Goal: Obtain resource: Download file/media

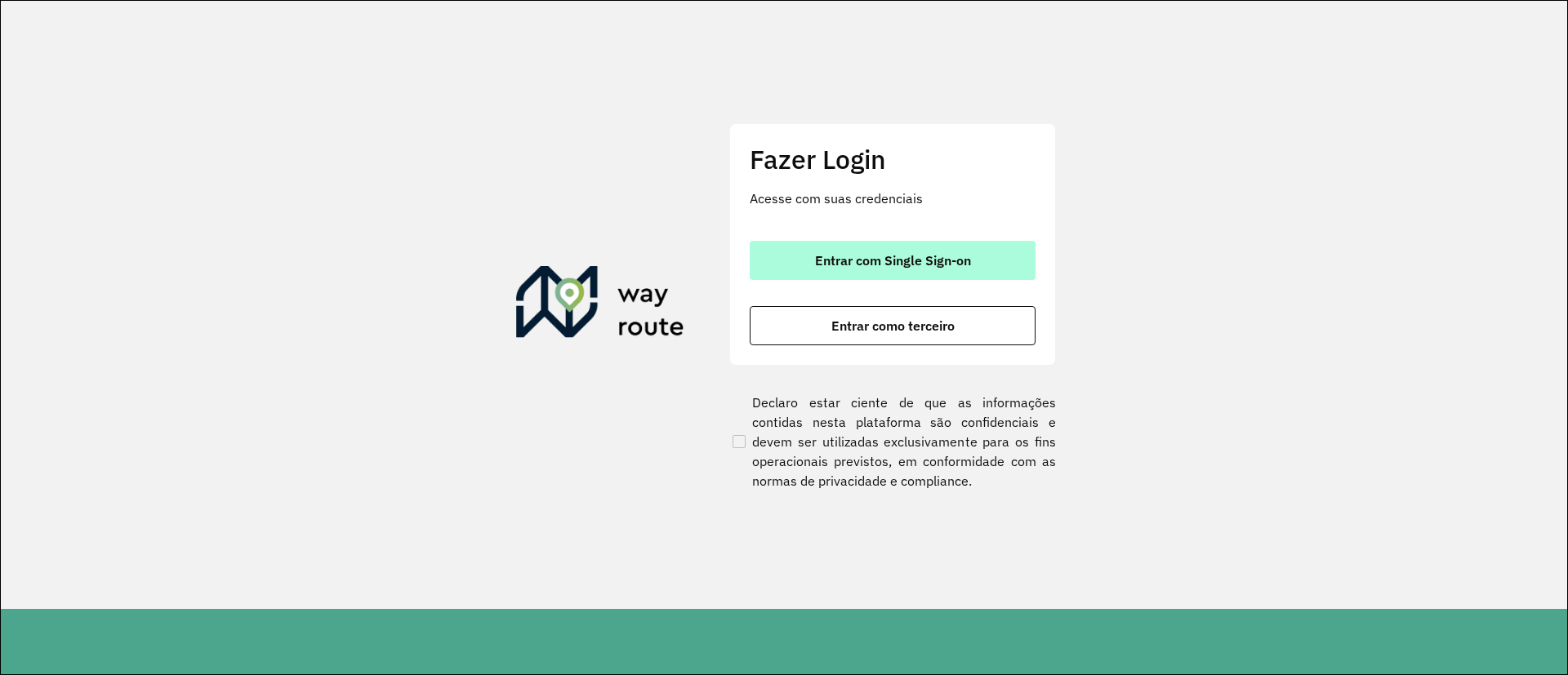
click at [830, 266] on span "Entrar com Single Sign-on" at bounding box center [893, 260] width 156 height 13
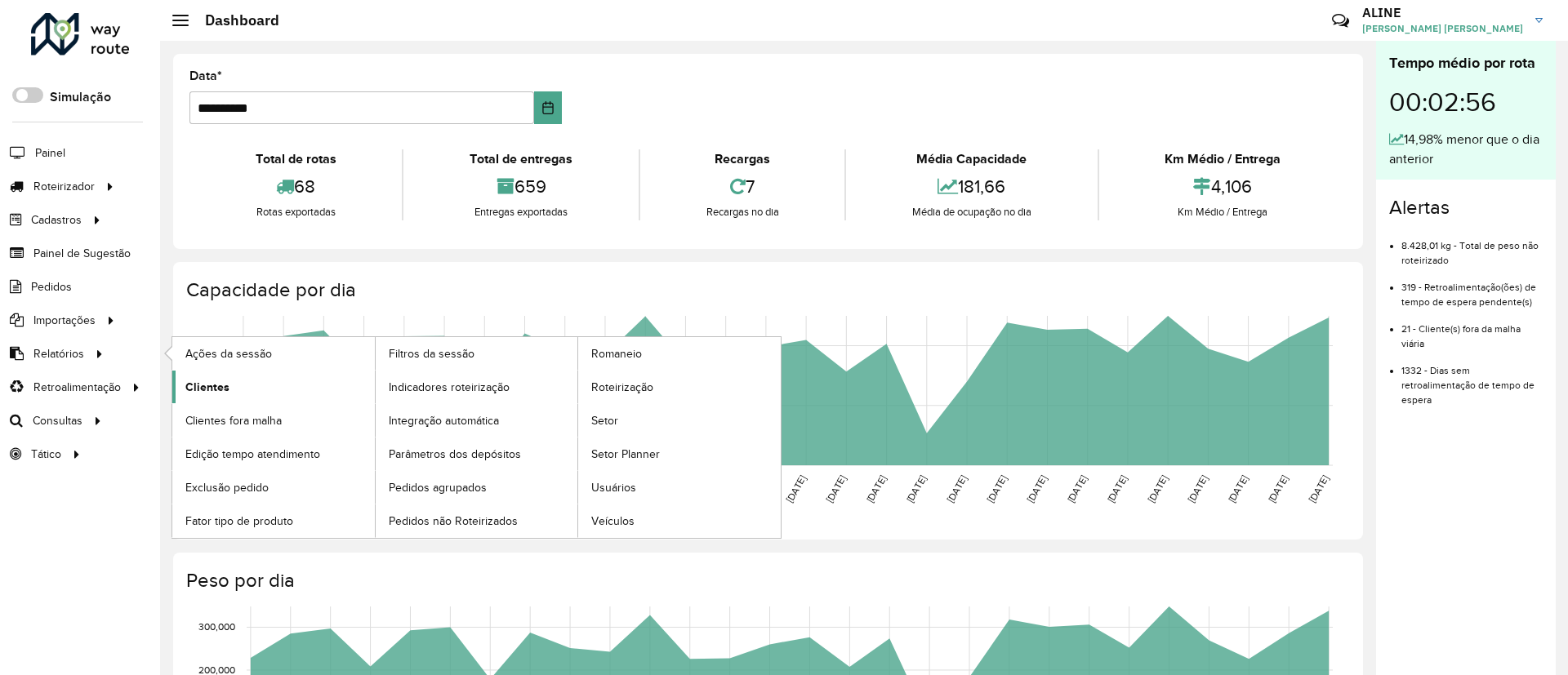
click at [205, 384] on span "Clientes" at bounding box center [207, 386] width 44 height 17
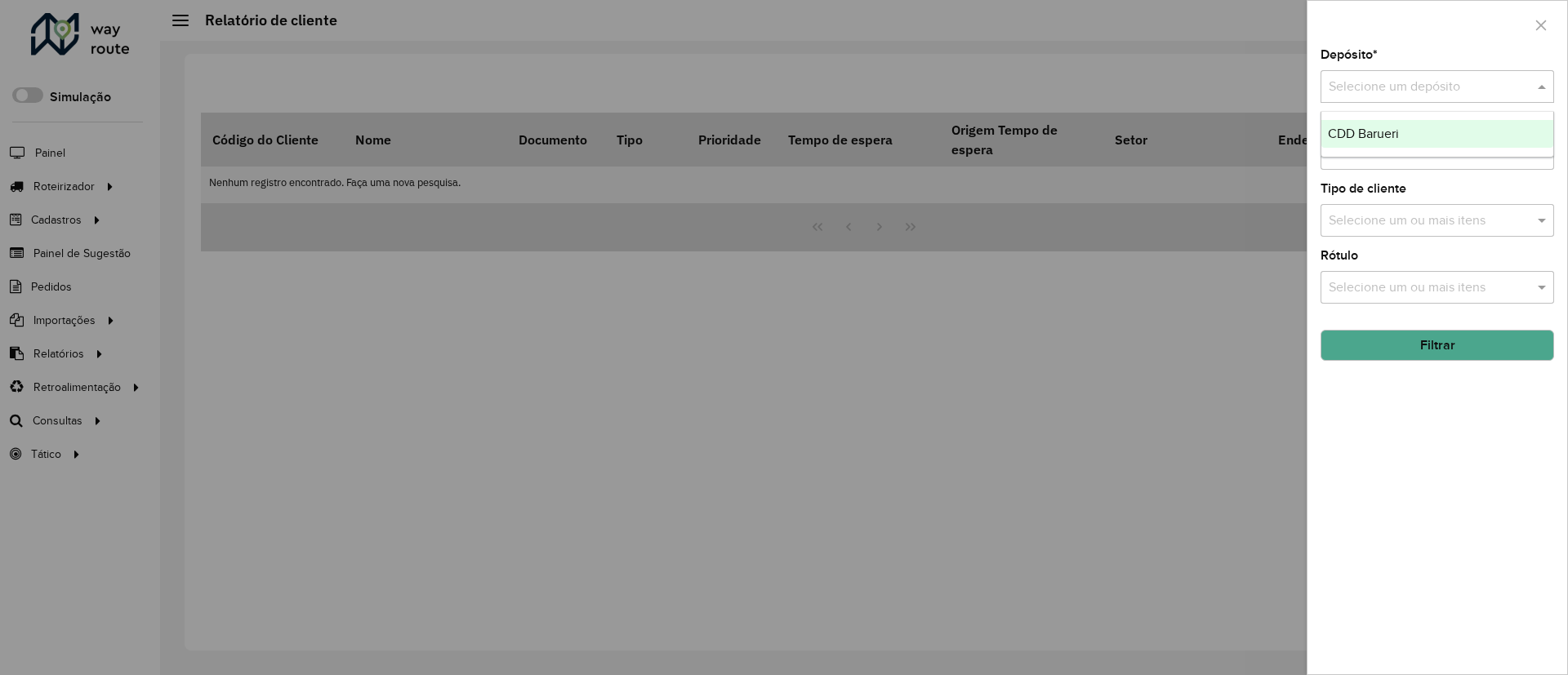
click at [1489, 84] on input "text" at bounding box center [1421, 87] width 184 height 19
click at [1405, 131] on div "CDD Barueri" at bounding box center [1437, 133] width 232 height 27
click at [1443, 344] on button "Filtrar" at bounding box center [1437, 345] width 234 height 31
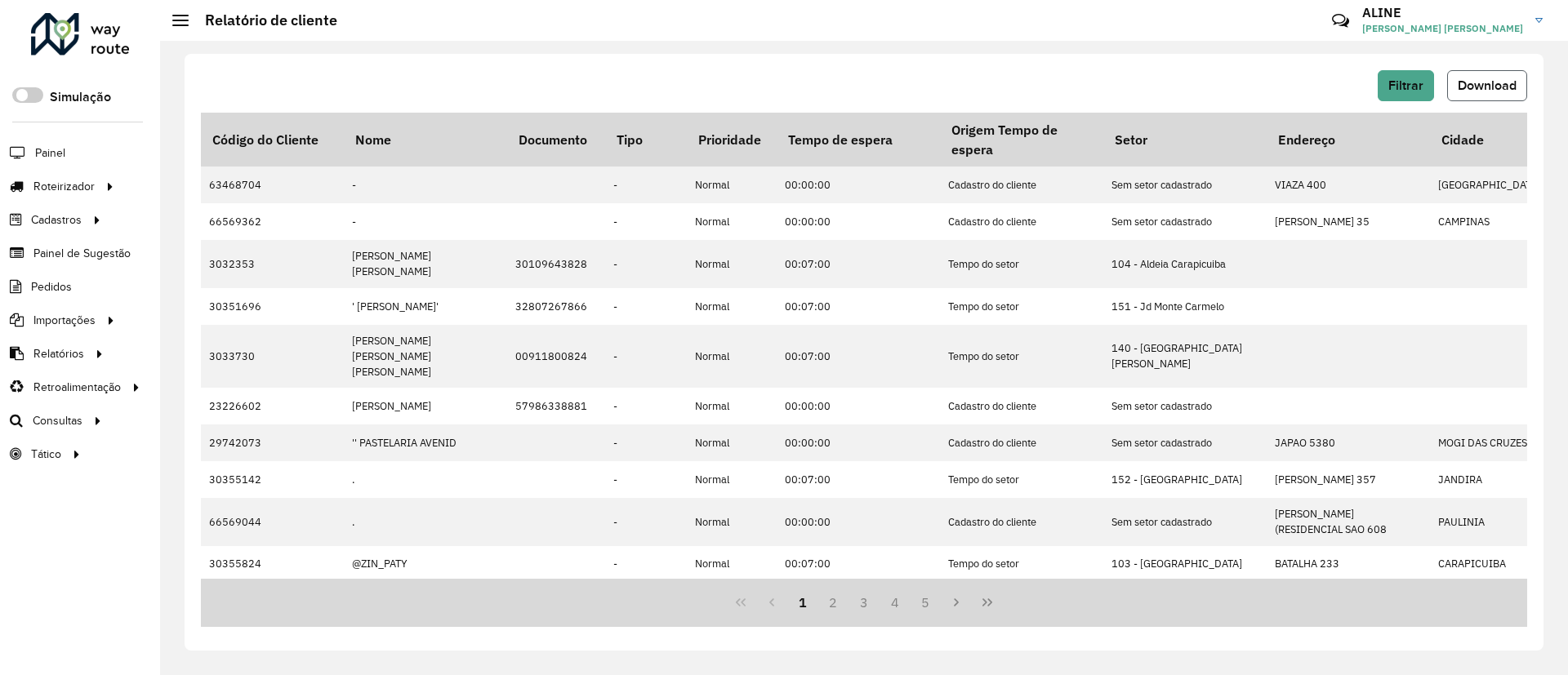
click at [1482, 77] on button "Download" at bounding box center [1487, 86] width 80 height 31
